Goal: Task Accomplishment & Management: Manage account settings

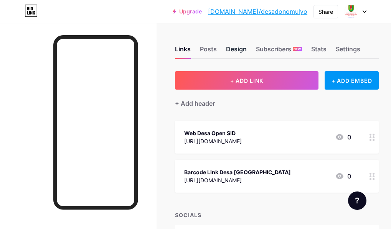
click at [247, 51] on div "Design" at bounding box center [236, 52] width 21 height 14
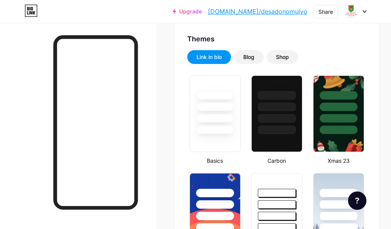
scroll to position [192, 0]
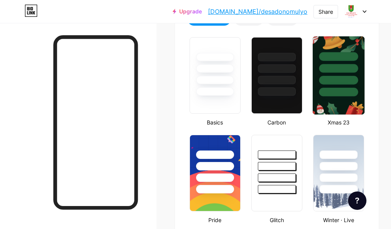
click at [358, 86] on div at bounding box center [339, 66] width 52 height 60
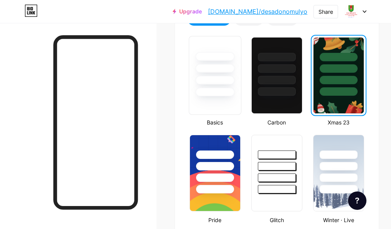
click at [234, 96] on div at bounding box center [214, 92] width 39 height 9
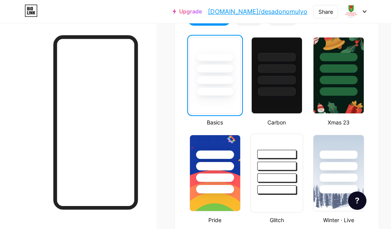
click at [282, 143] on div at bounding box center [277, 164] width 52 height 60
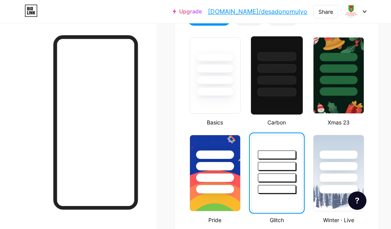
click at [289, 94] on div at bounding box center [276, 92] width 39 height 9
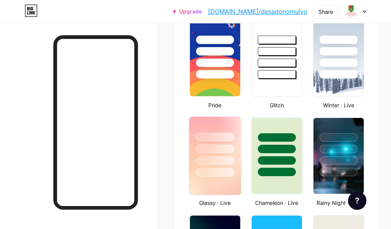
scroll to position [422, 0]
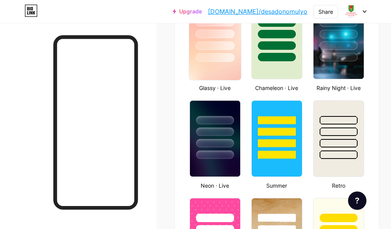
click at [234, 62] on div at bounding box center [214, 57] width 39 height 9
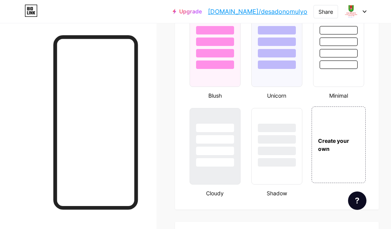
scroll to position [882, 0]
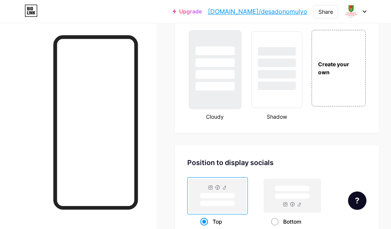
click at [234, 79] on div at bounding box center [214, 74] width 39 height 9
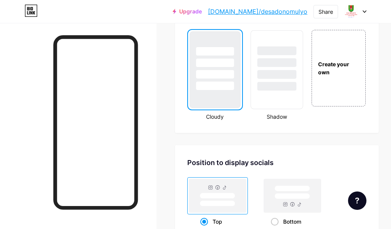
click at [293, 55] on div at bounding box center [276, 50] width 39 height 9
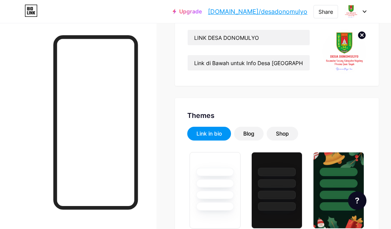
scroll to position [153, 0]
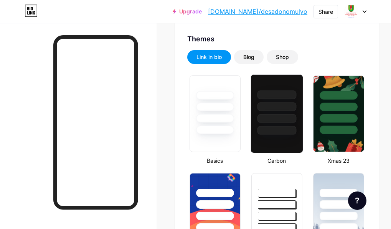
click at [286, 79] on div at bounding box center [277, 105] width 52 height 60
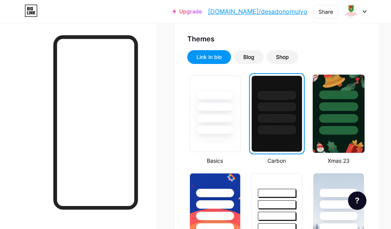
click at [338, 96] on div at bounding box center [339, 105] width 52 height 60
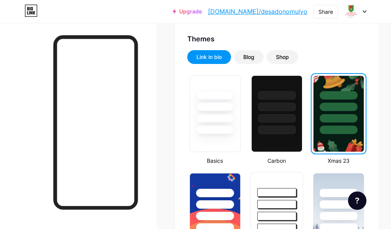
scroll to position [230, 0]
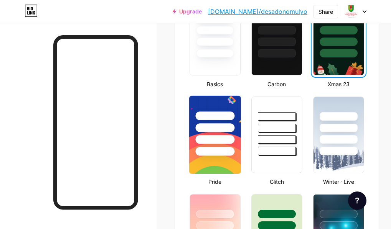
click at [241, 126] on div at bounding box center [215, 126] width 52 height 60
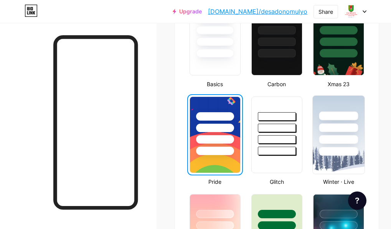
click at [337, 111] on div at bounding box center [339, 126] width 52 height 60
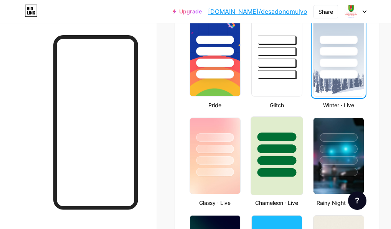
scroll to position [345, 0]
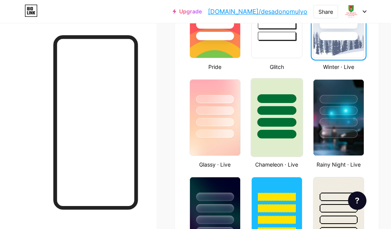
click at [292, 110] on div at bounding box center [277, 109] width 52 height 60
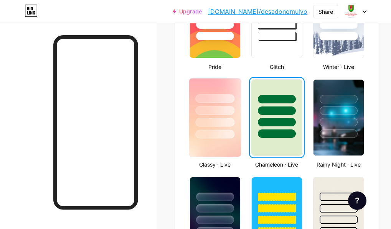
scroll to position [384, 0]
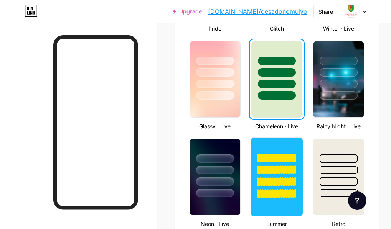
click at [275, 152] on div at bounding box center [277, 168] width 52 height 60
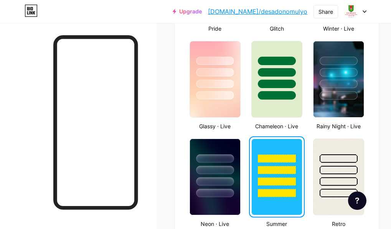
scroll to position [345, 0]
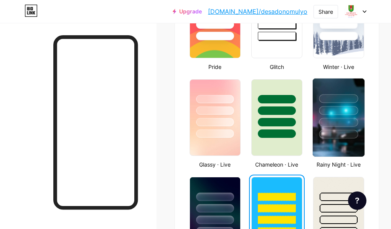
click at [360, 99] on div at bounding box center [339, 109] width 52 height 60
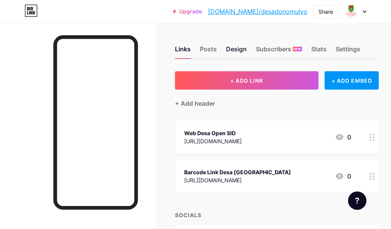
click at [247, 51] on div "Design" at bounding box center [236, 52] width 21 height 14
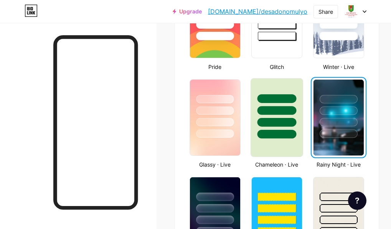
scroll to position [460, 0]
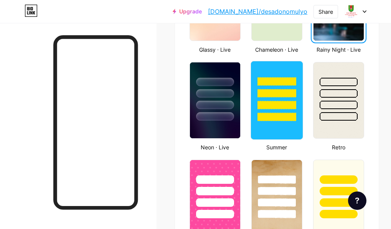
click at [292, 119] on div at bounding box center [277, 91] width 52 height 60
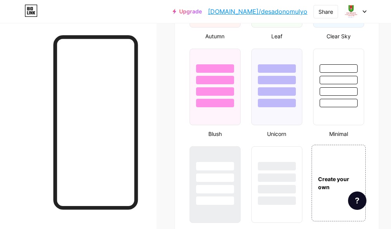
scroll to position [806, 0]
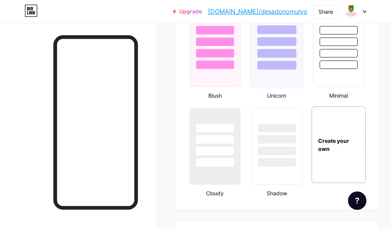
click at [293, 70] on div at bounding box center [276, 65] width 39 height 9
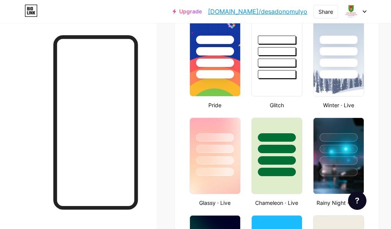
scroll to position [77, 0]
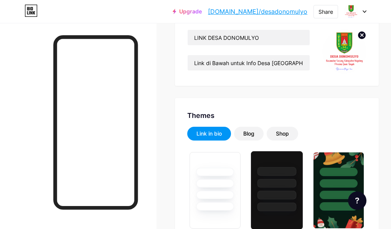
click at [292, 158] on div at bounding box center [277, 182] width 52 height 60
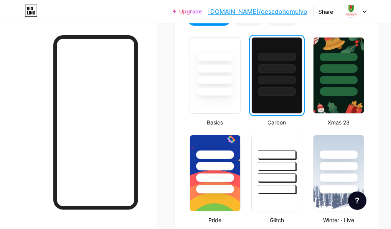
scroll to position [269, 0]
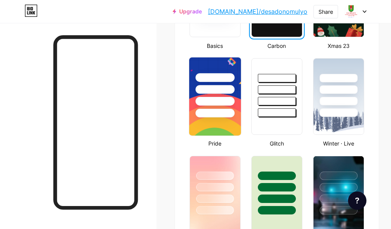
click at [241, 98] on div at bounding box center [215, 88] width 52 height 60
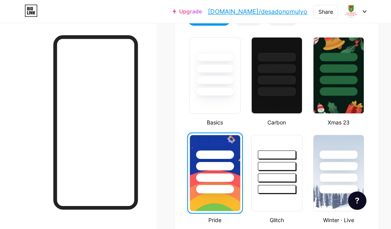
scroll to position [153, 0]
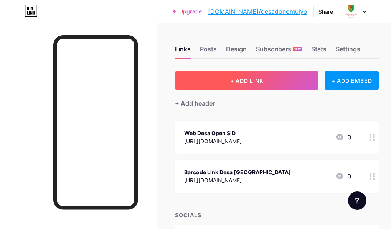
click at [275, 86] on button "+ ADD LINK" at bounding box center [247, 80] width 144 height 18
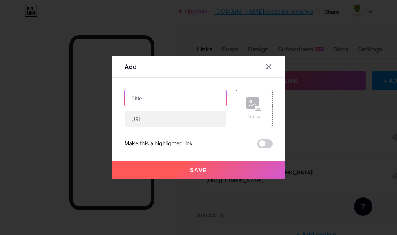
click at [152, 97] on input "text" at bounding box center [175, 98] width 101 height 15
type input "APBDES"
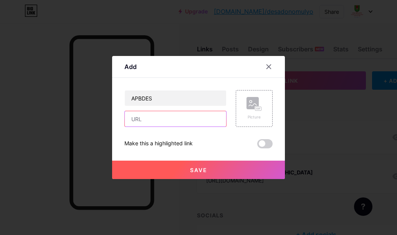
click at [150, 115] on input "text" at bounding box center [175, 118] width 101 height 15
paste input "[URL][DOMAIN_NAME]"
type input "[URL][DOMAIN_NAME]"
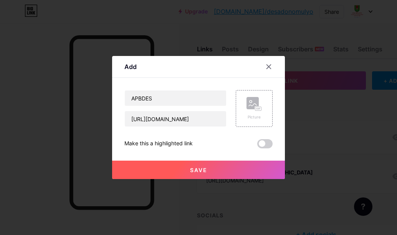
click at [261, 142] on span at bounding box center [264, 143] width 15 height 9
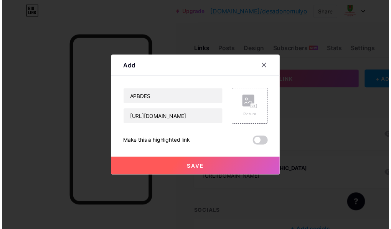
scroll to position [0, 0]
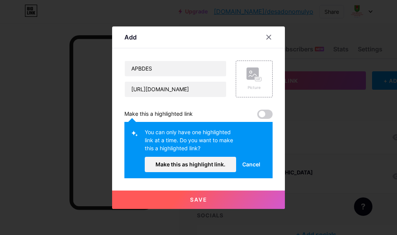
click at [231, 195] on button "Save" at bounding box center [198, 200] width 173 height 18
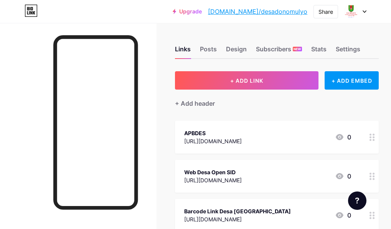
scroll to position [77, 0]
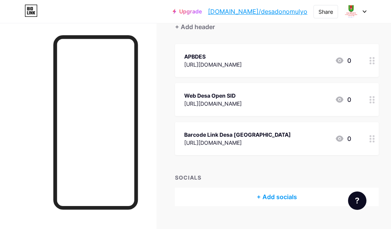
drag, startPoint x: 316, startPoint y: 104, endPoint x: 321, endPoint y: 68, distance: 36.0
click at [321, 68] on span "APBDES [URL][DOMAIN_NAME] 0 Web Desa Open SID [URL][DOMAIN_NAME] 0 Barcode Link…" at bounding box center [277, 99] width 204 height 111
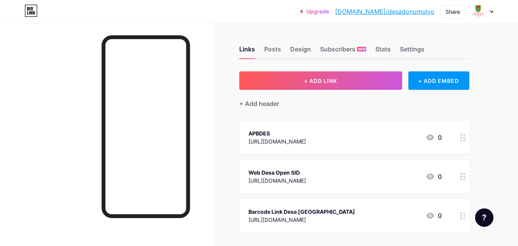
drag, startPoint x: 455, startPoint y: 174, endPoint x: 455, endPoint y: 137, distance: 36.8
click at [391, 137] on span "APBDES [URL][DOMAIN_NAME] 0 Web Desa Open SID [URL][DOMAIN_NAME] 0 Barcode Link…" at bounding box center [354, 176] width 230 height 111
click at [391, 137] on icon at bounding box center [462, 137] width 5 height 7
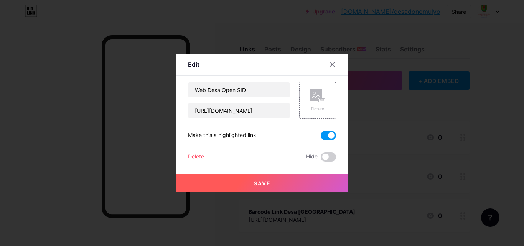
click at [323, 137] on span at bounding box center [328, 135] width 15 height 9
click at [321, 137] on input "checkbox" at bounding box center [321, 137] width 0 height 0
click at [298, 183] on button "Save" at bounding box center [262, 183] width 173 height 18
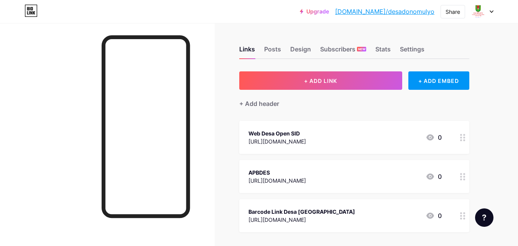
click at [391, 139] on circle at bounding box center [464, 140] width 2 height 2
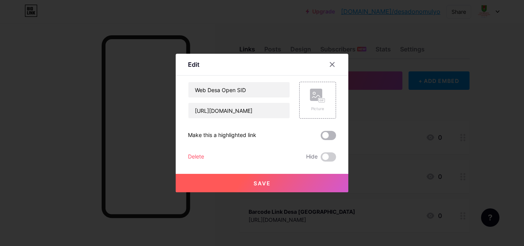
click at [326, 137] on span at bounding box center [328, 135] width 15 height 9
click at [321, 137] on input "checkbox" at bounding box center [321, 137] width 0 height 0
click at [295, 185] on button "Save" at bounding box center [262, 183] width 173 height 18
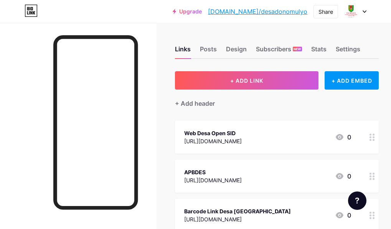
scroll to position [38, 0]
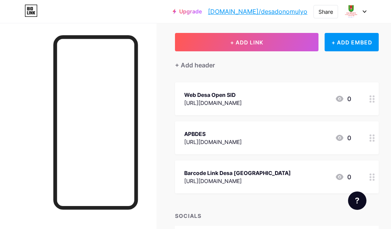
click at [242, 139] on div "[URL][DOMAIN_NAME]" at bounding box center [213, 142] width 58 height 8
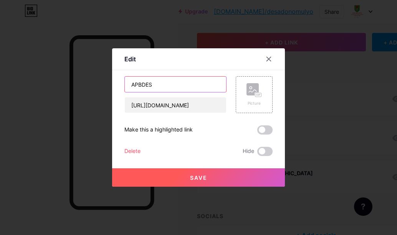
click at [130, 87] on input "APBDES" at bounding box center [175, 84] width 101 height 15
type input "Infografis APBDesa"
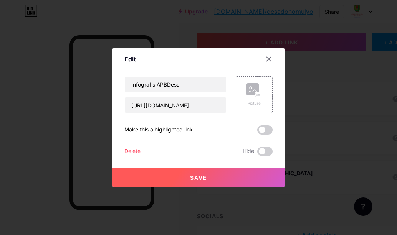
click at [177, 178] on button "Save" at bounding box center [198, 177] width 173 height 18
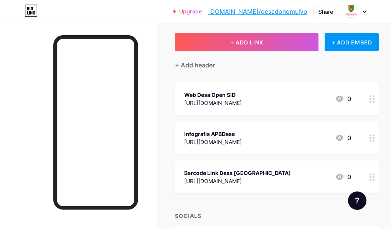
click at [260, 177] on div "[URL][DOMAIN_NAME]" at bounding box center [237, 181] width 107 height 8
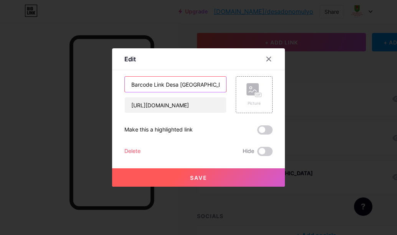
drag, startPoint x: 162, startPoint y: 87, endPoint x: 214, endPoint y: 83, distance: 52.7
click at [214, 83] on input "Barcode Link Desa [GEOGRAPHIC_DATA]" at bounding box center [175, 84] width 101 height 15
type input "Barcode Link Ini"
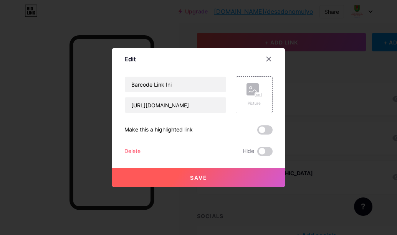
click at [193, 168] on div "Save" at bounding box center [198, 171] width 173 height 31
click at [192, 173] on button "Save" at bounding box center [198, 177] width 173 height 18
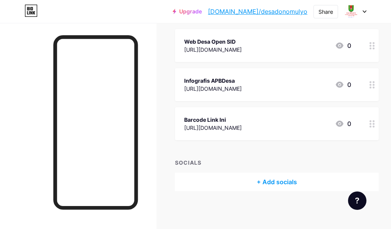
click at [321, 180] on div "+ Add socials" at bounding box center [277, 182] width 204 height 18
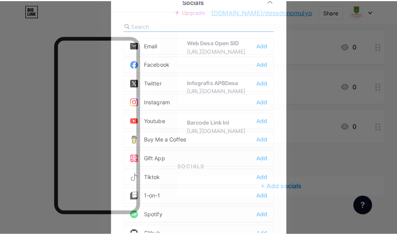
scroll to position [86, 0]
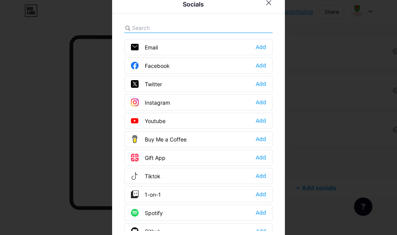
click at [195, 117] on div "Youtube Add" at bounding box center [198, 121] width 148 height 16
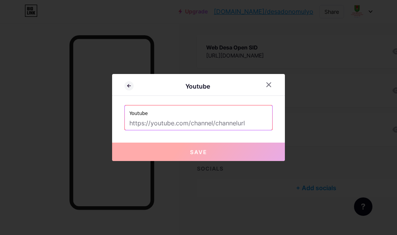
click at [194, 119] on input "text" at bounding box center [198, 123] width 138 height 13
paste input "[URL][DOMAIN_NAME]"
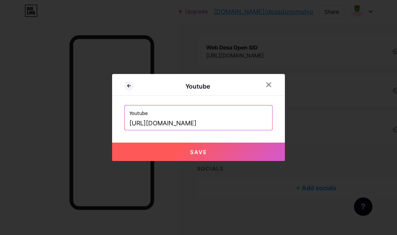
scroll to position [0, 15]
type input "[URL][DOMAIN_NAME]"
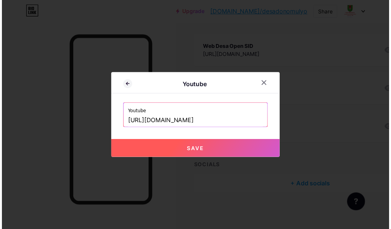
scroll to position [0, 0]
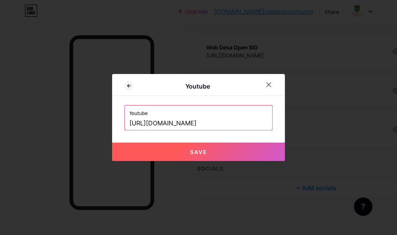
click at [190, 152] on span "Save" at bounding box center [198, 152] width 17 height 7
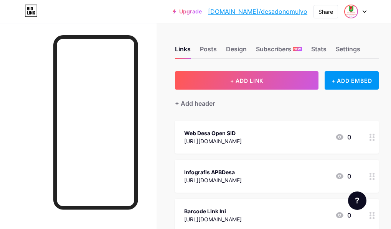
click at [357, 9] on span at bounding box center [351, 11] width 12 height 12
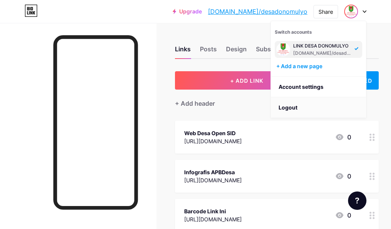
click at [311, 102] on li "Logout" at bounding box center [318, 107] width 95 height 21
click at [285, 107] on li "Logout" at bounding box center [318, 107] width 95 height 21
